Goal: Entertainment & Leisure: Consume media (video, audio)

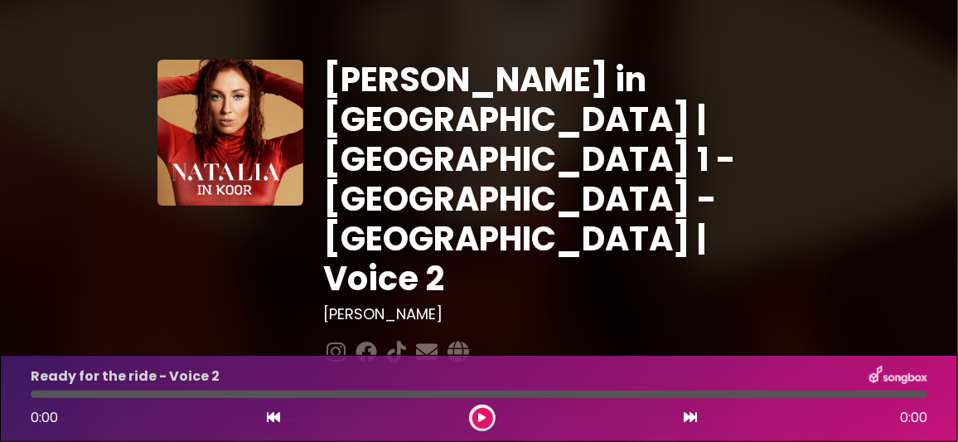
scroll to position [82, 0]
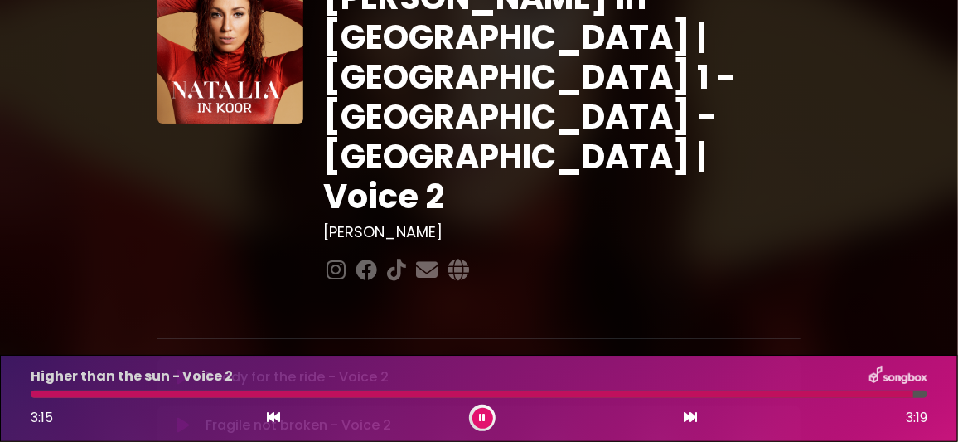
click at [480, 416] on icon at bounding box center [482, 418] width 7 height 10
click at [179, 417] on icon at bounding box center [183, 425] width 12 height 17
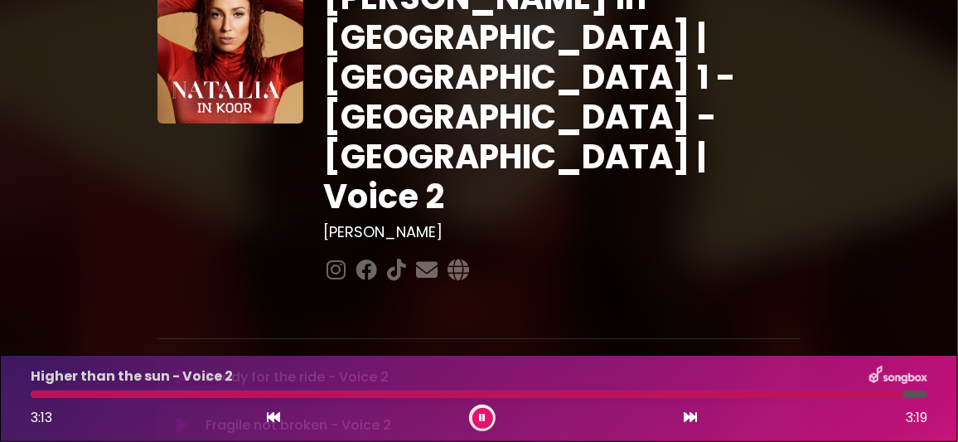
click at [483, 414] on icon at bounding box center [482, 418] width 7 height 10
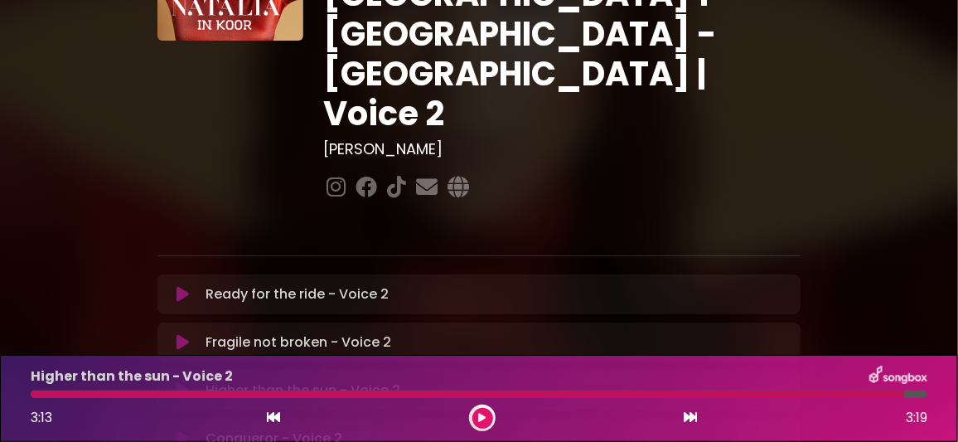
click at [184, 430] on icon at bounding box center [183, 438] width 12 height 17
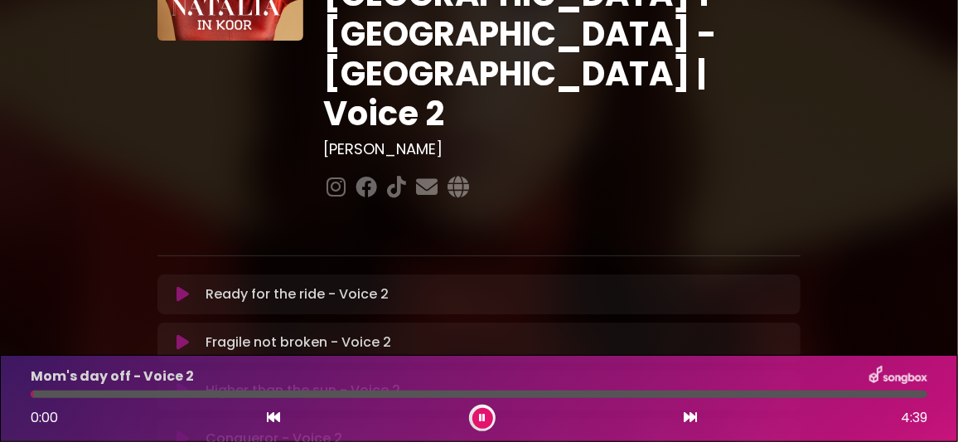
click at [183, 430] on icon at bounding box center [183, 438] width 12 height 17
click at [189, 382] on icon at bounding box center [183, 390] width 12 height 17
click at [486, 415] on button at bounding box center [482, 418] width 21 height 21
click at [186, 430] on icon at bounding box center [183, 438] width 12 height 17
click at [124, 394] on div at bounding box center [479, 393] width 897 height 7
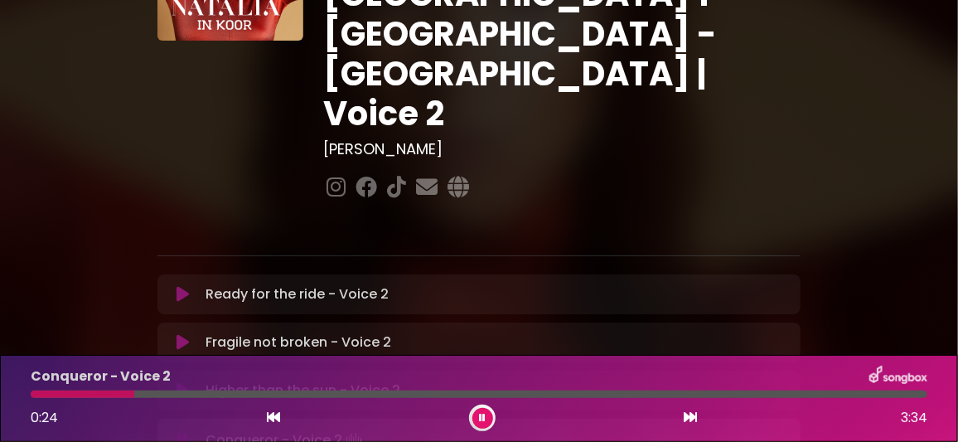
click at [162, 391] on div at bounding box center [479, 393] width 897 height 7
click at [182, 391] on div at bounding box center [479, 393] width 897 height 7
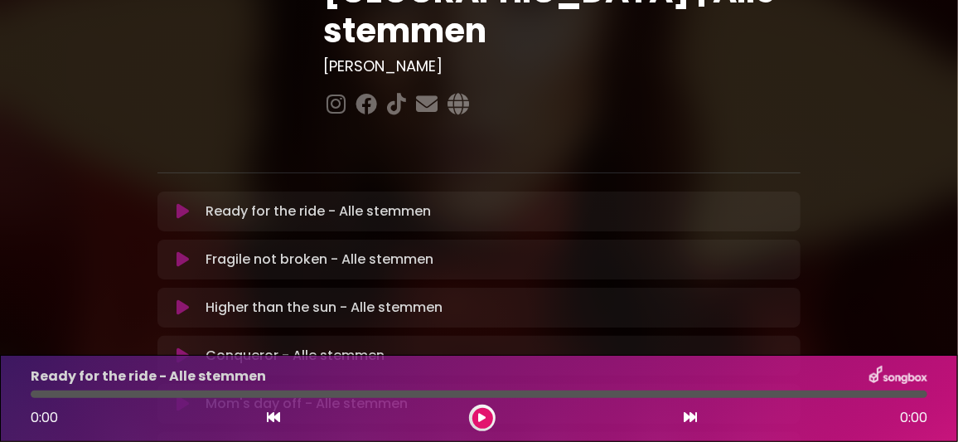
click at [186, 299] on icon at bounding box center [183, 307] width 12 height 17
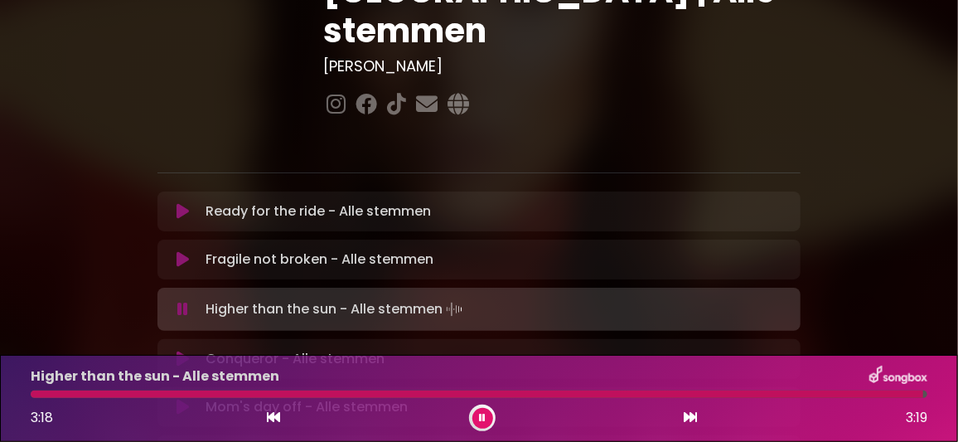
click at [181, 251] on icon at bounding box center [183, 259] width 12 height 17
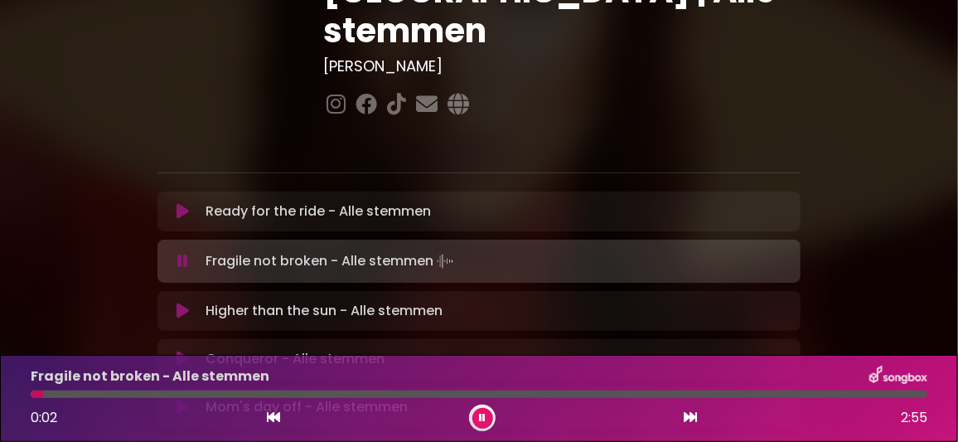
click at [182, 303] on icon at bounding box center [183, 311] width 12 height 17
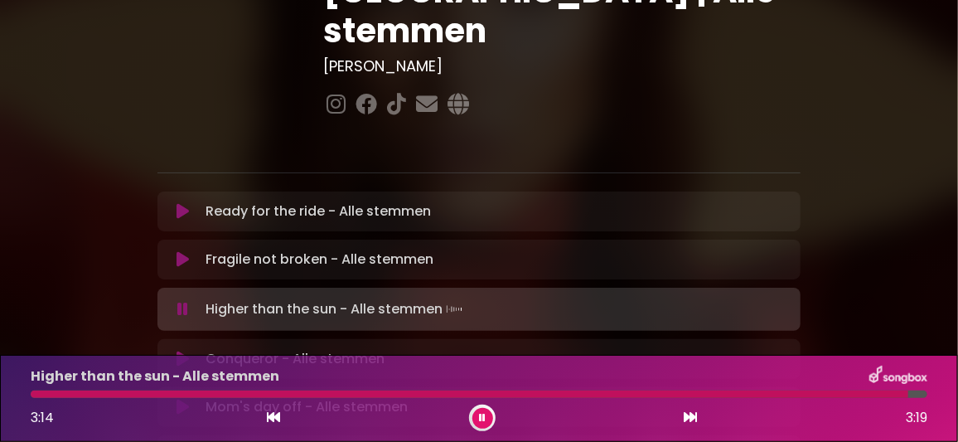
click at [182, 251] on icon at bounding box center [183, 259] width 12 height 17
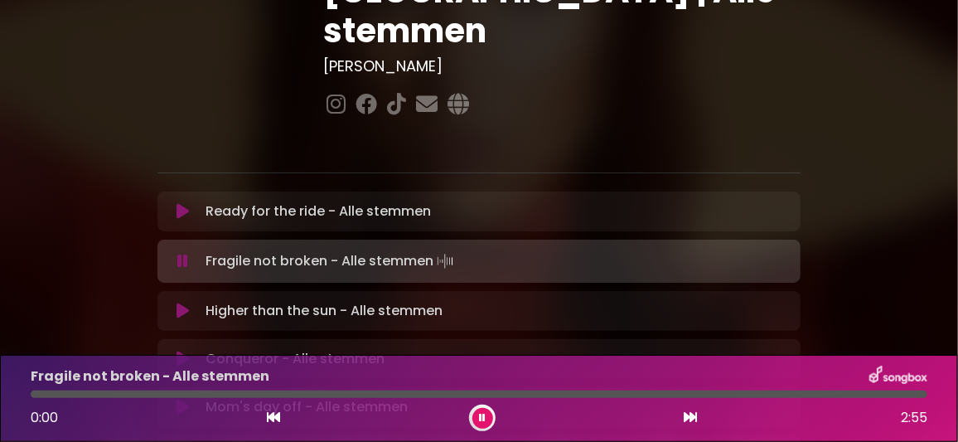
click at [185, 303] on icon at bounding box center [183, 311] width 12 height 17
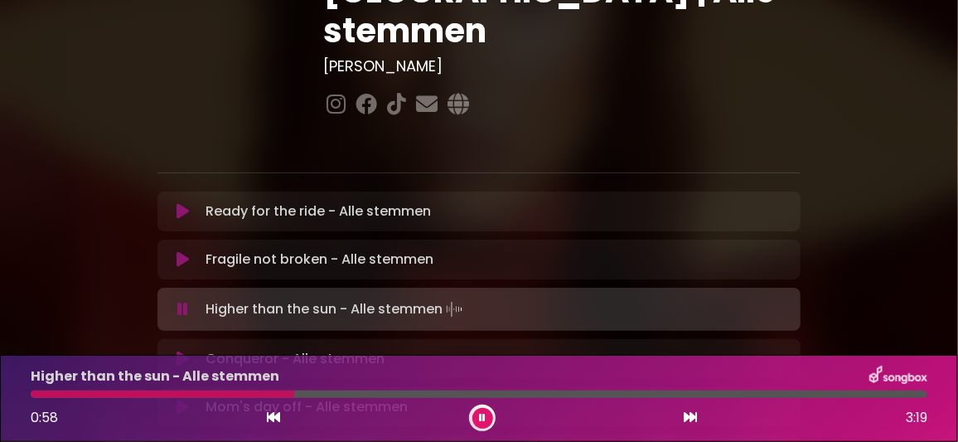
click at [480, 415] on icon at bounding box center [482, 418] width 11 height 12
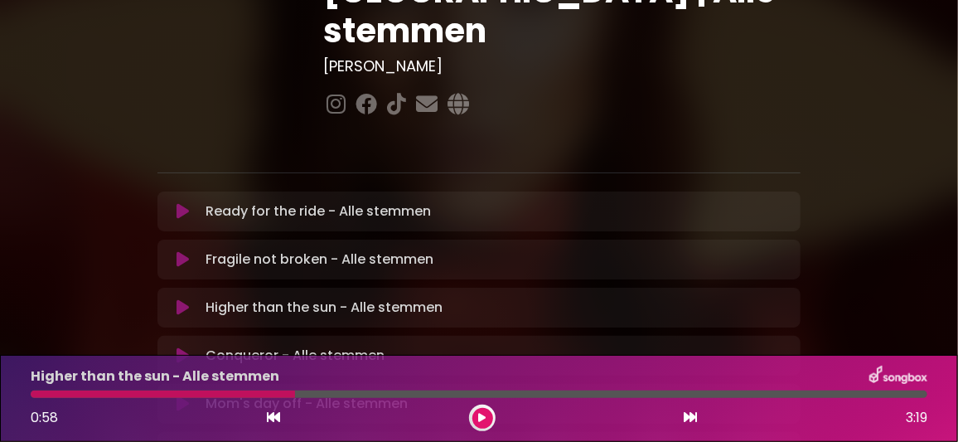
click at [184, 347] on icon at bounding box center [183, 355] width 12 height 17
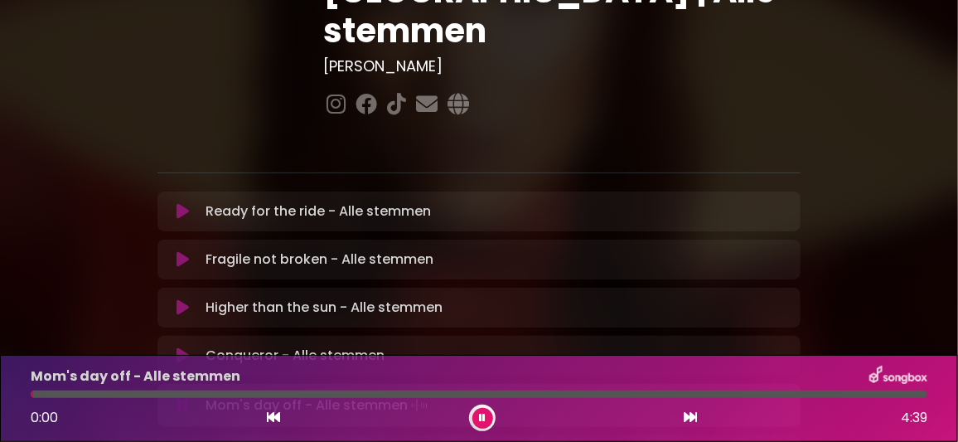
click at [182, 347] on icon at bounding box center [183, 355] width 12 height 17
click at [486, 416] on button at bounding box center [482, 418] width 21 height 21
